Goal: Transaction & Acquisition: Book appointment/travel/reservation

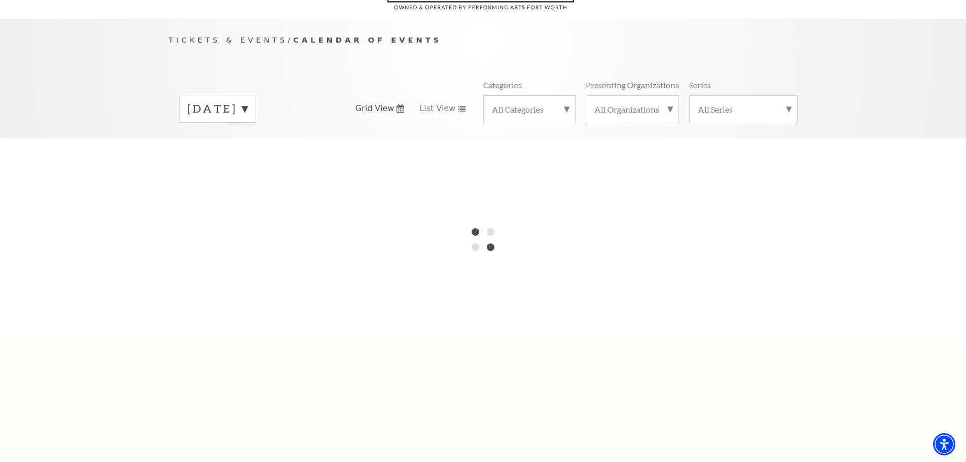
scroll to position [101, 0]
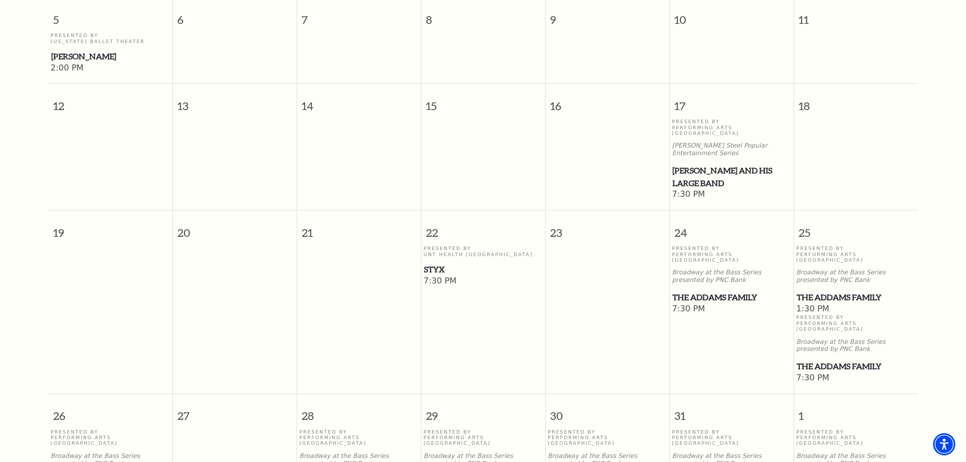
scroll to position [445, 0]
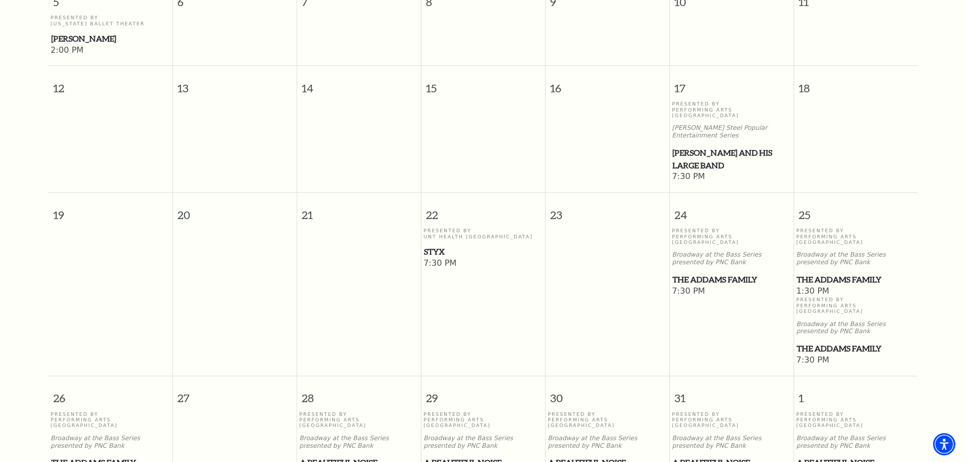
click at [829, 273] on span "The Addams Family" at bounding box center [856, 279] width 118 height 13
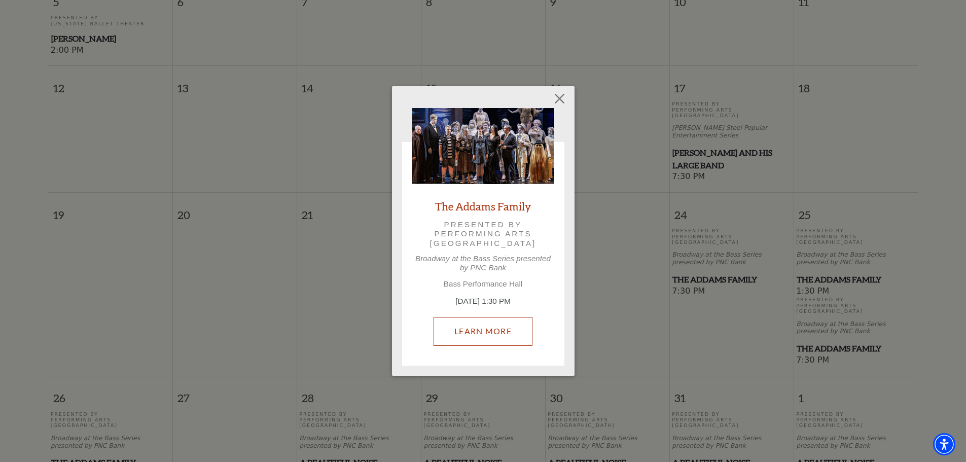
click at [501, 336] on link "Learn More" at bounding box center [483, 331] width 99 height 28
